Goal: Use online tool/utility: Utilize a website feature to perform a specific function

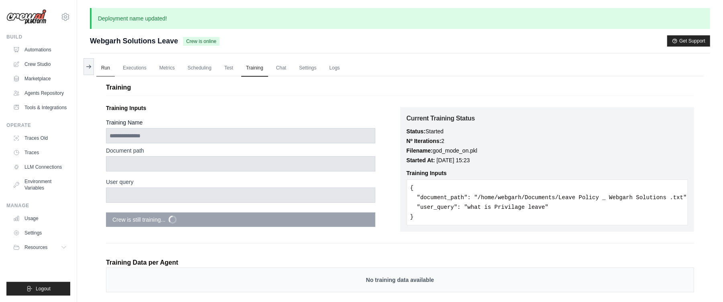
click at [104, 68] on link "Run" at bounding box center [105, 68] width 18 height 17
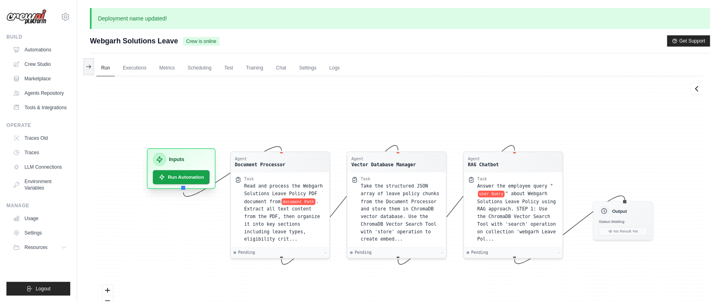
click at [166, 186] on div "Inputs Run Automation" at bounding box center [181, 168] width 69 height 41
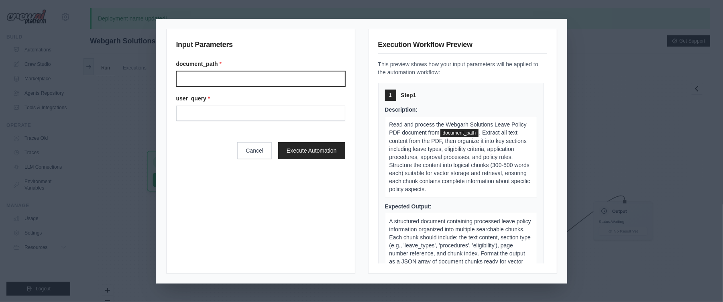
click at [206, 79] on input "Document path" at bounding box center [260, 78] width 169 height 15
type input "**********"
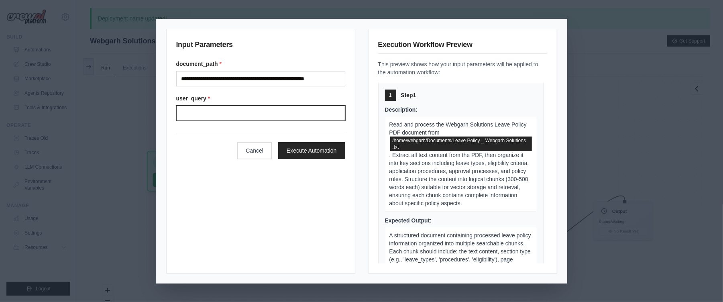
click at [213, 115] on input "User query" at bounding box center [260, 113] width 169 height 15
type input "*"
type input "**********"
click button "Execute Automation" at bounding box center [311, 150] width 67 height 17
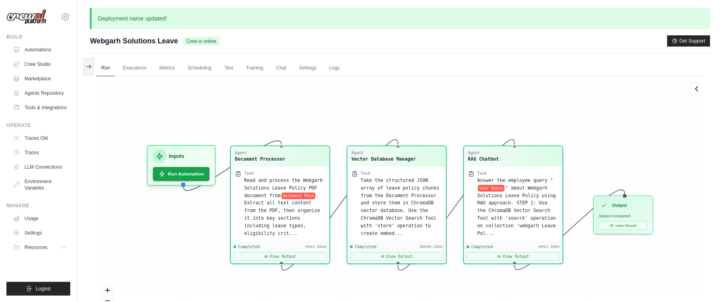
scroll to position [1845, 0]
click at [603, 227] on button "View Result" at bounding box center [623, 224] width 49 height 9
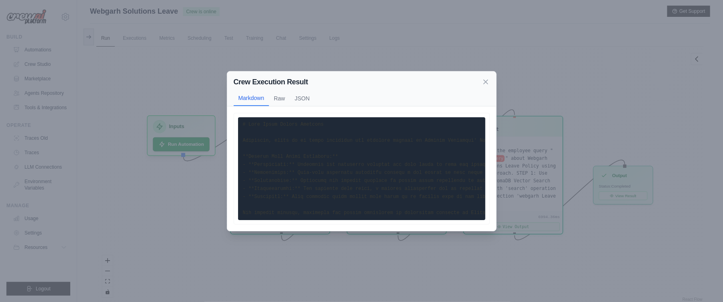
scroll to position [0, 0]
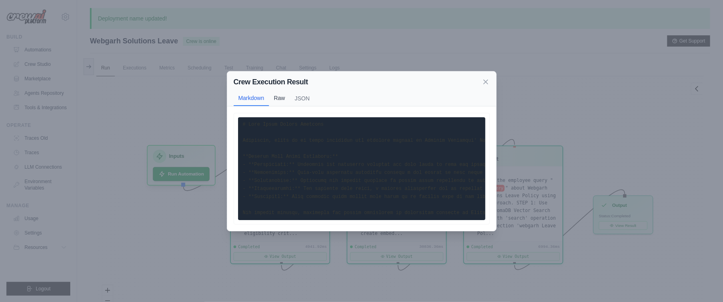
click at [288, 96] on button "Raw" at bounding box center [279, 97] width 21 height 15
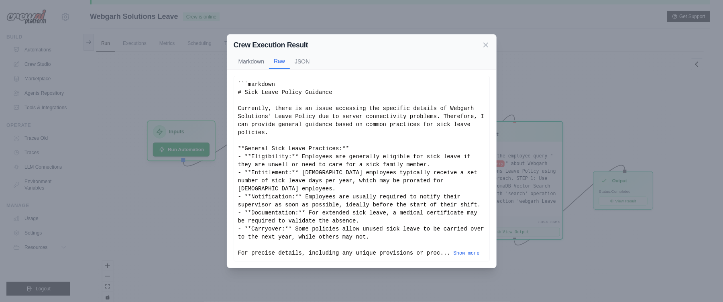
scroll to position [61, 0]
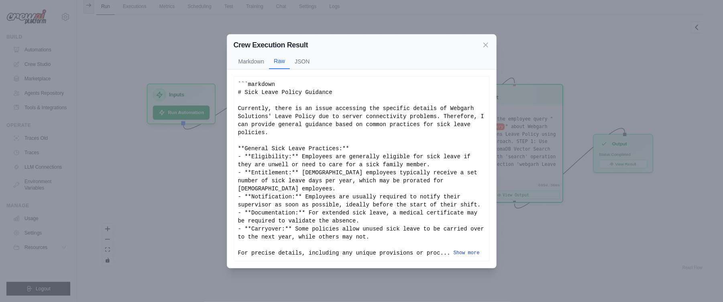
click at [472, 250] on button "Show more" at bounding box center [466, 253] width 26 height 6
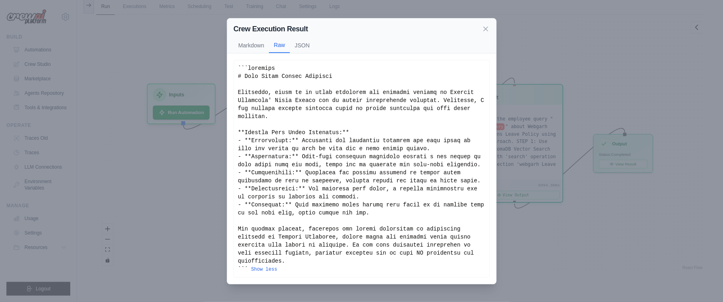
scroll to position [0, 0]
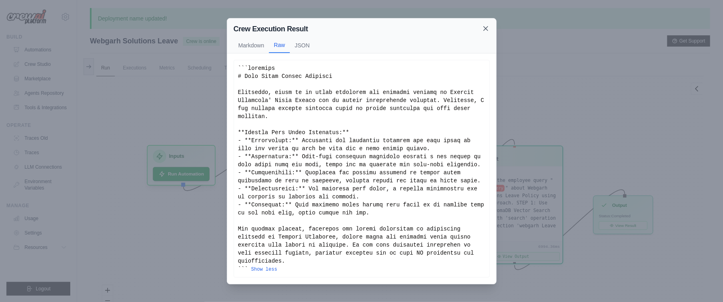
click at [485, 28] on icon at bounding box center [486, 28] width 4 height 4
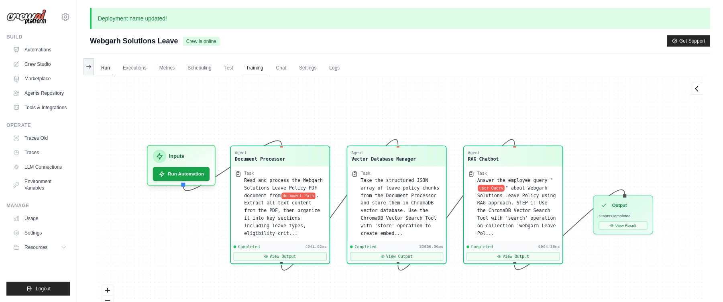
click at [257, 66] on link "Training" at bounding box center [254, 68] width 27 height 17
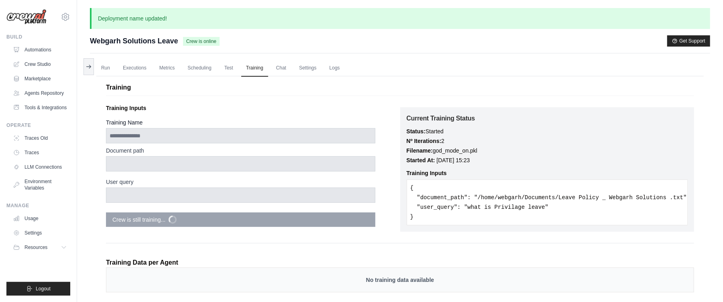
scroll to position [159, 0]
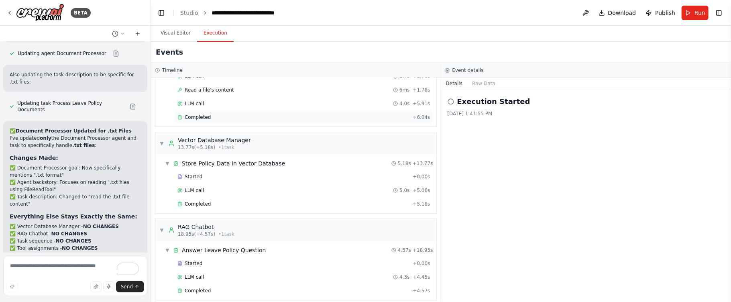
scroll to position [75, 0]
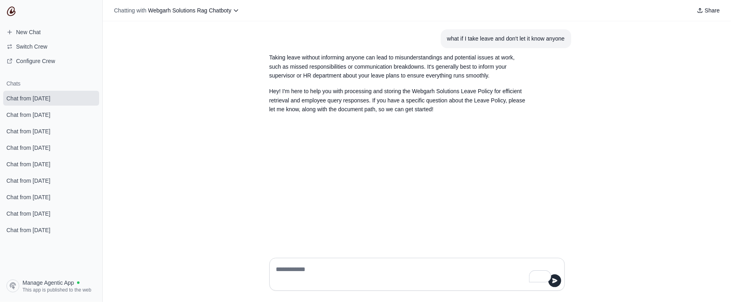
click at [332, 276] on textarea "To enrich screen reader interactions, please activate Accessibility in Grammarl…" at bounding box center [414, 274] width 280 height 22
type textarea "**********"
